Goal: Check status: Check status

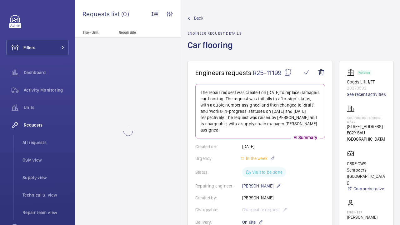
click at [270, 72] on span "R25-11199" at bounding box center [272, 73] width 39 height 8
